Goal: Transaction & Acquisition: Purchase product/service

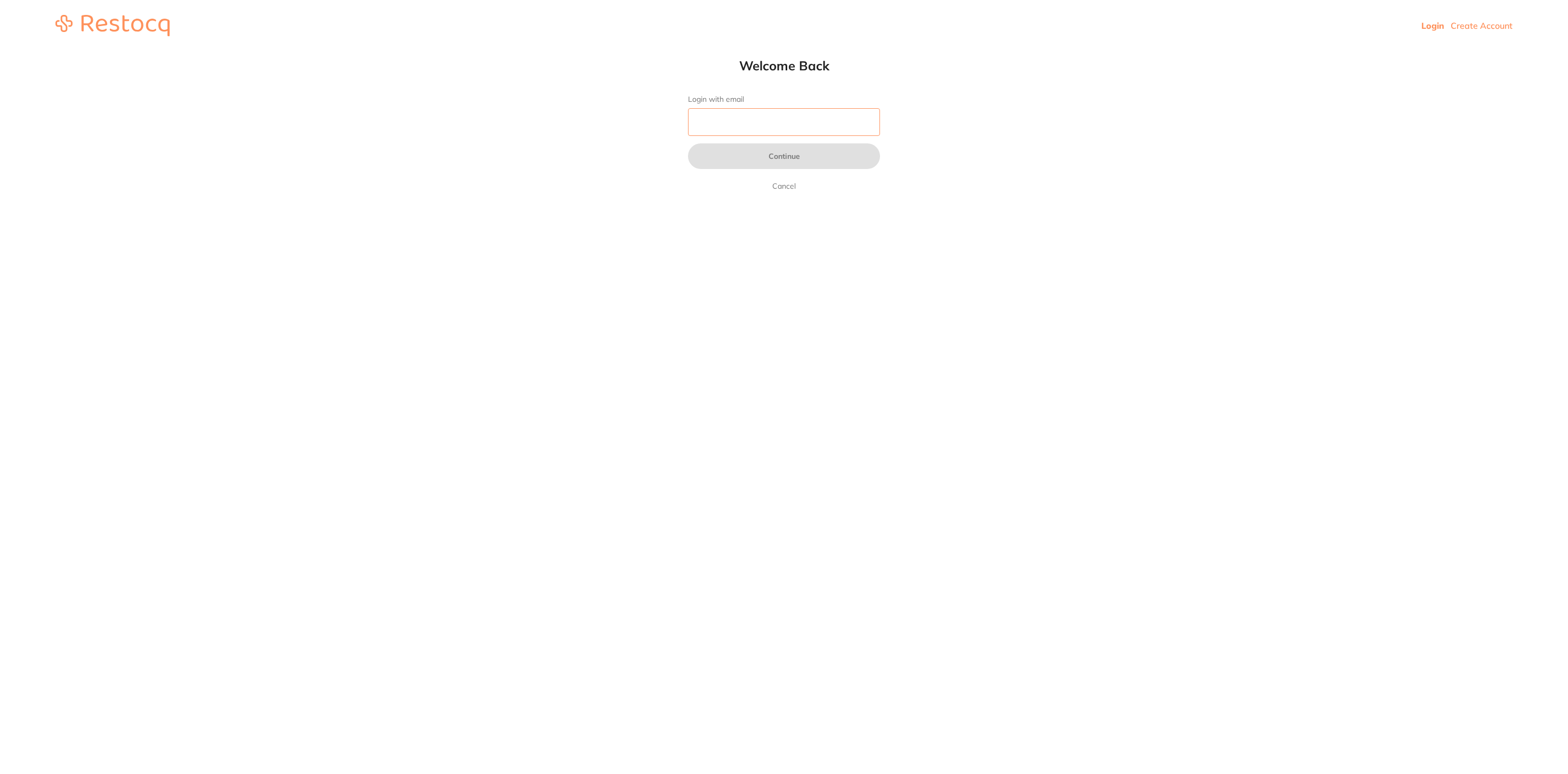
click at [743, 118] on input "Login with email" at bounding box center [783, 122] width 192 height 28
type input "[EMAIL_ADDRESS][DOMAIN_NAME]"
click at [737, 145] on button "Continue" at bounding box center [783, 156] width 192 height 25
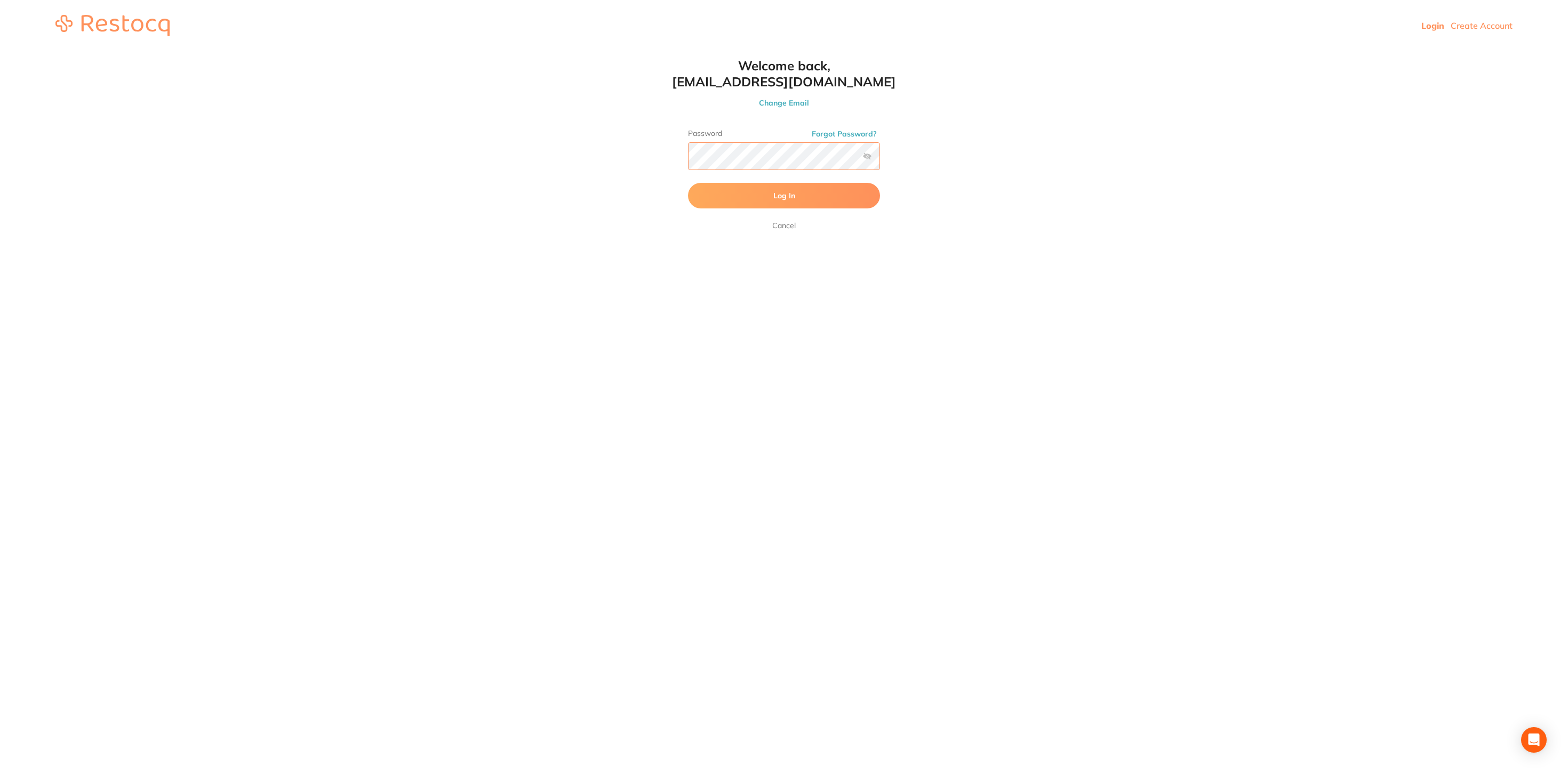
click at [688, 183] on button "Log In" at bounding box center [783, 195] width 192 height 25
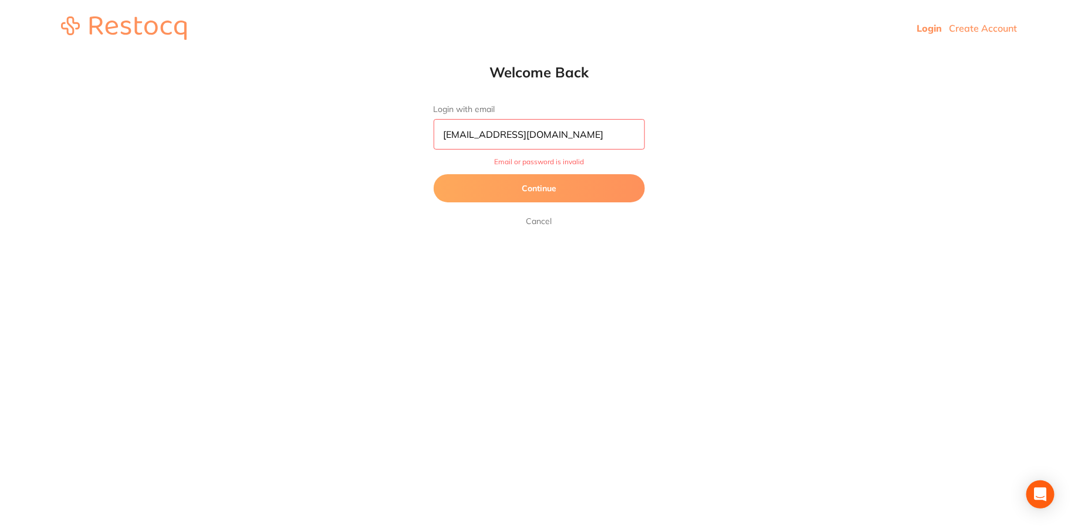
click at [508, 193] on button "Continue" at bounding box center [539, 188] width 211 height 28
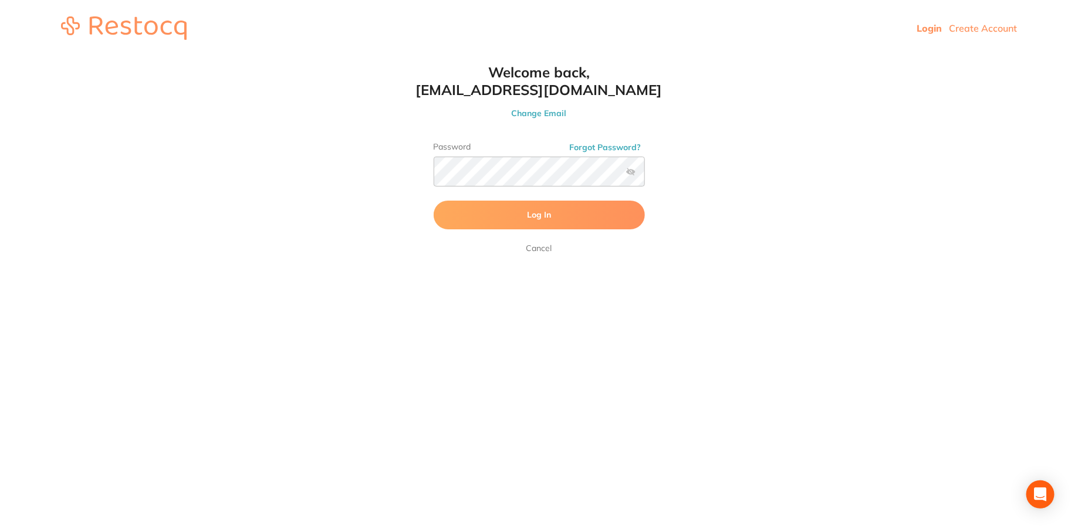
click at [628, 171] on label at bounding box center [630, 171] width 9 height 9
click at [645, 176] on input "checkbox" at bounding box center [645, 176] width 0 height 0
click at [434, 201] on button "Log In" at bounding box center [539, 215] width 211 height 28
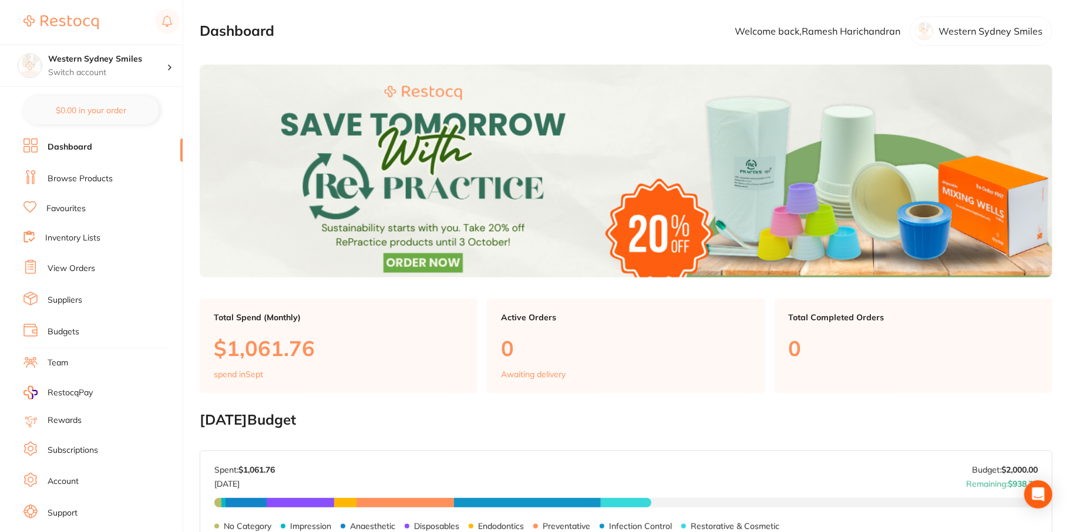
click at [100, 177] on link "Browse Products" at bounding box center [80, 179] width 65 height 12
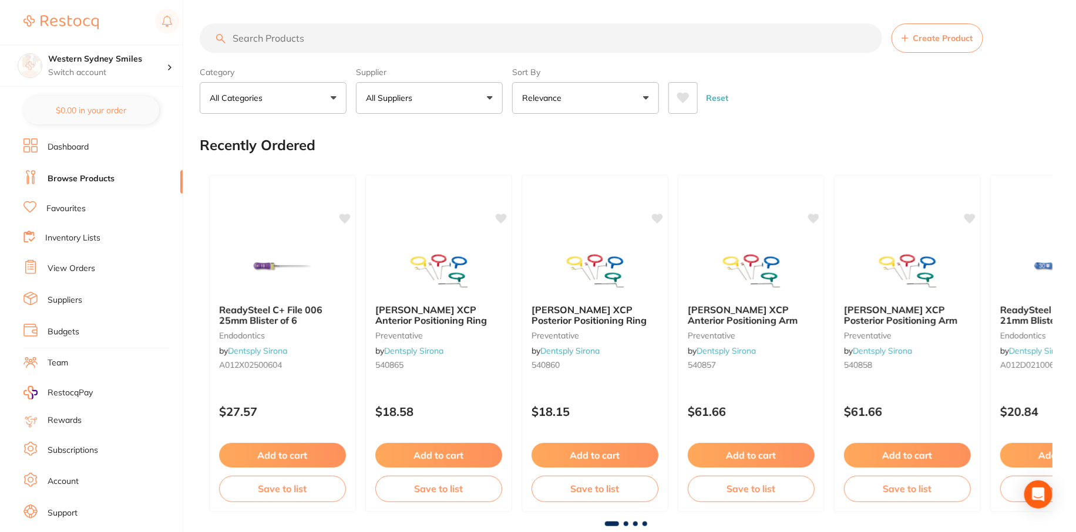
click at [406, 37] on input "search" at bounding box center [541, 37] width 682 height 29
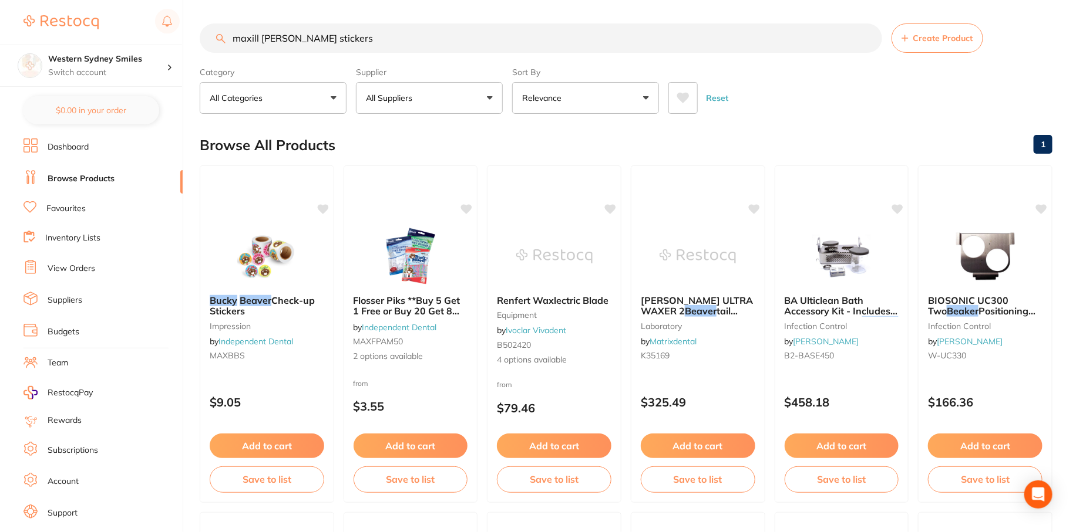
type input "maxill [PERSON_NAME] stickers"
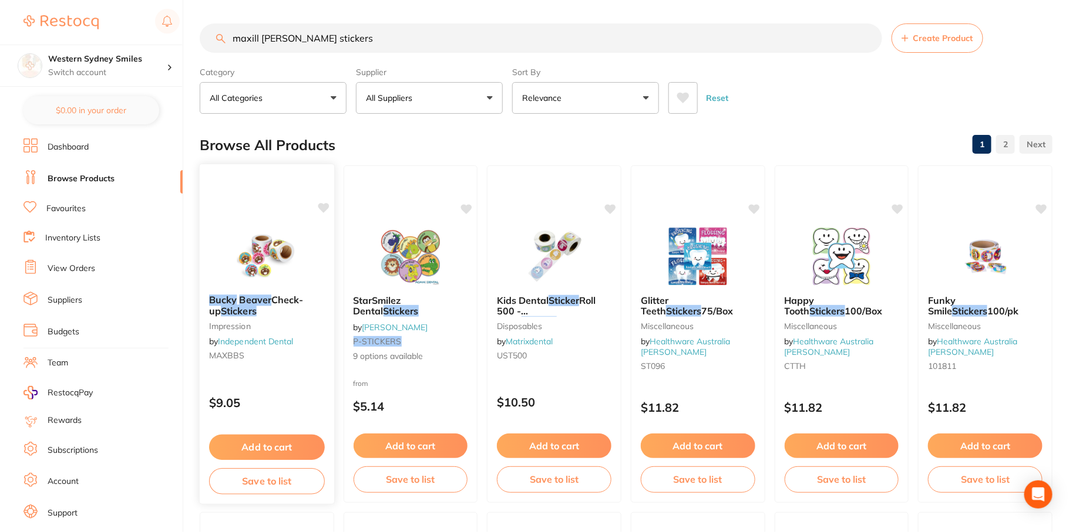
click at [250, 250] on img at bounding box center [266, 255] width 77 height 59
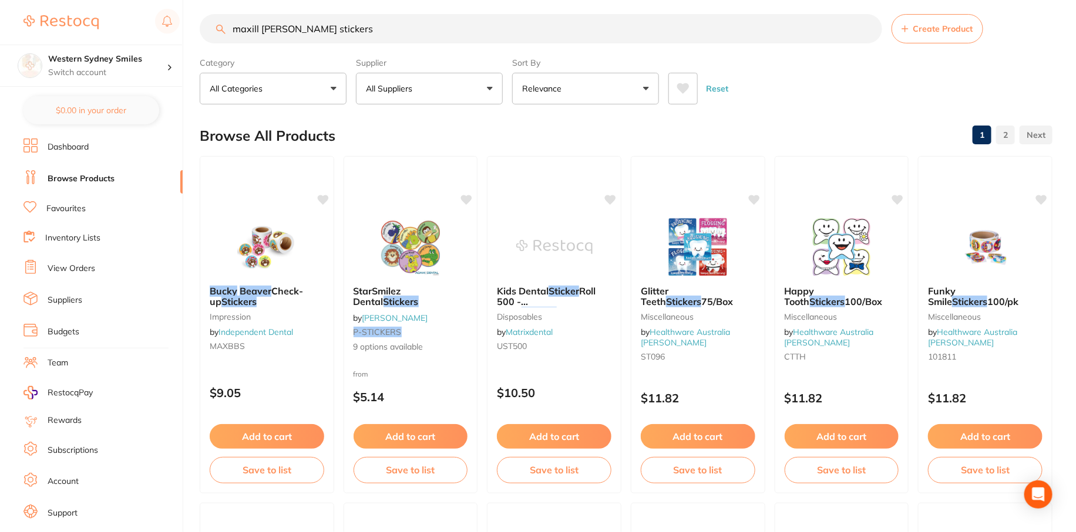
click at [461, 86] on button "All Suppliers" at bounding box center [429, 89] width 147 height 32
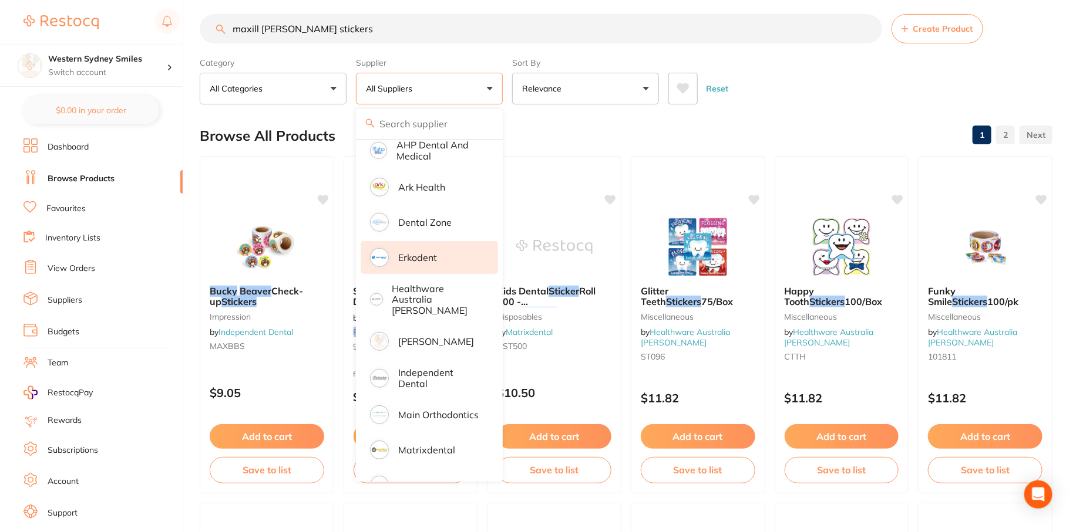
scroll to position [127, 0]
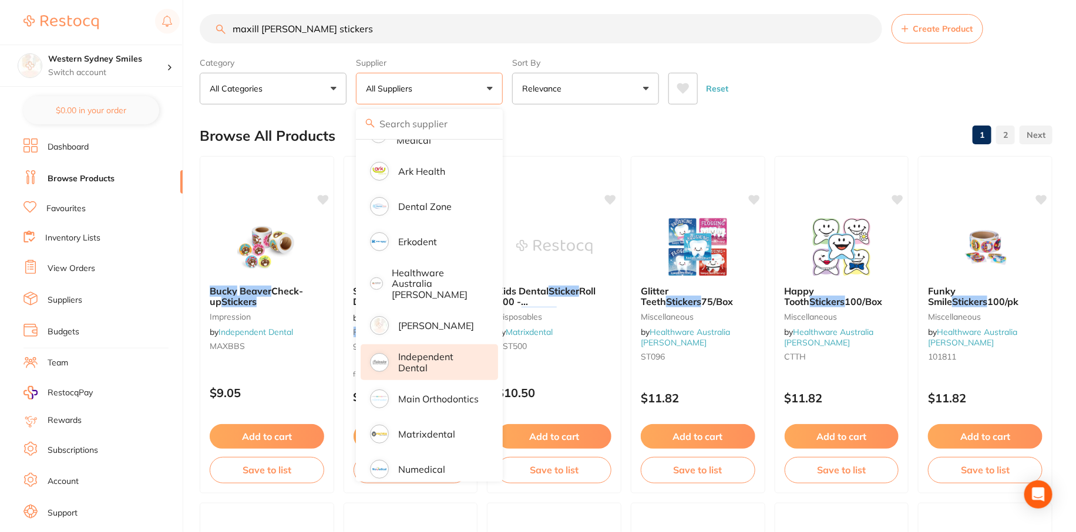
click at [443, 352] on p "Independent Dental" at bounding box center [439, 363] width 83 height 22
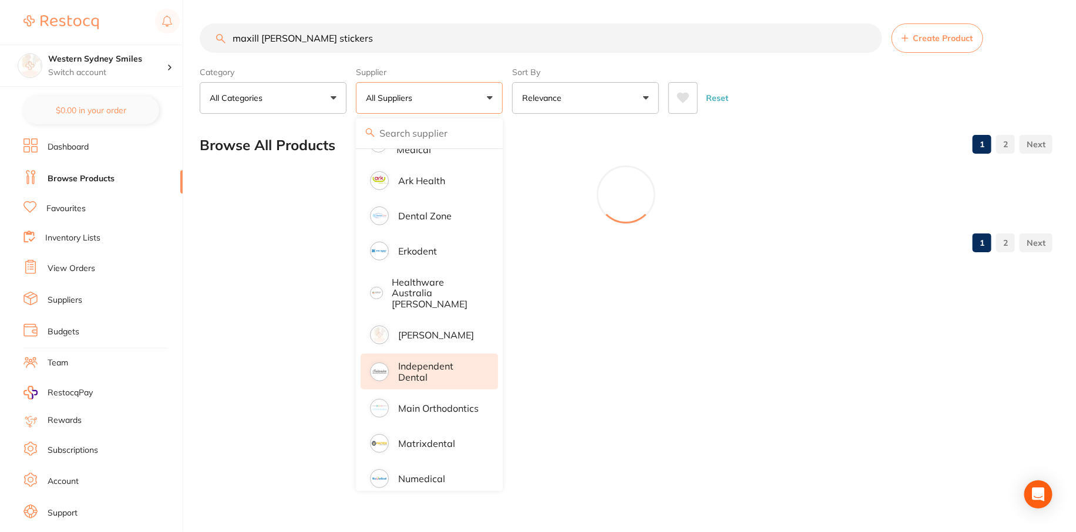
scroll to position [0, 0]
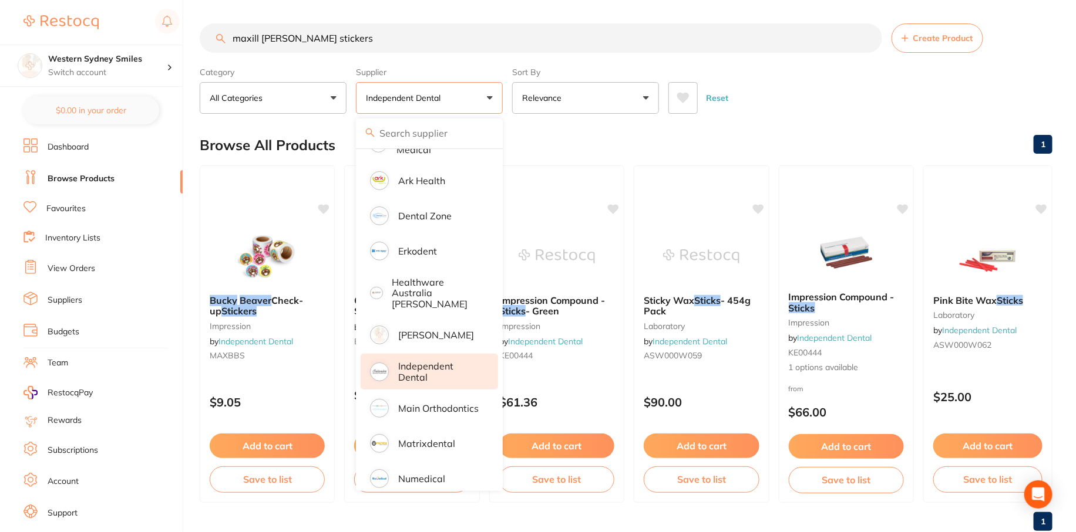
click at [699, 128] on div "Browse All Products 1" at bounding box center [626, 145] width 852 height 39
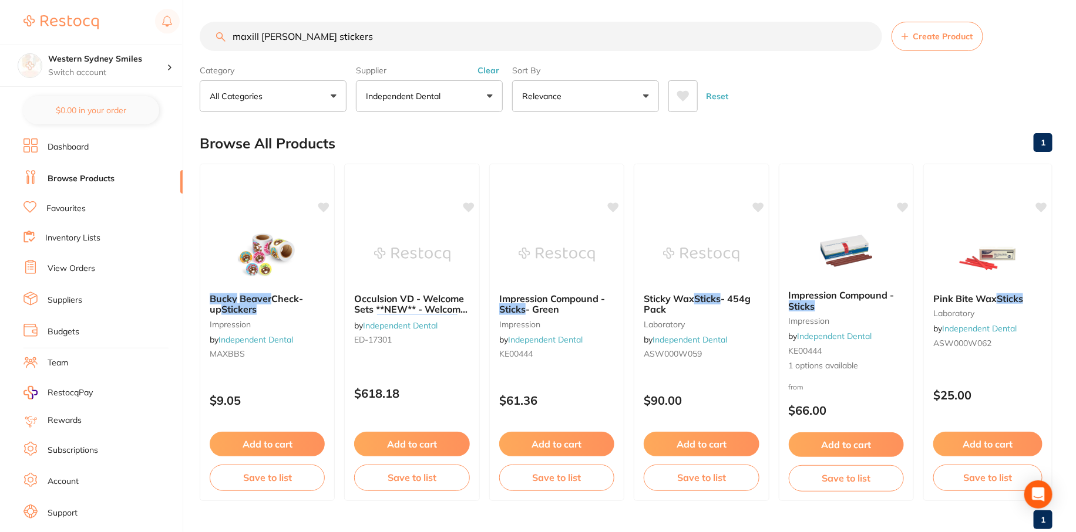
scroll to position [31, 0]
